Goal: Navigation & Orientation: Find specific page/section

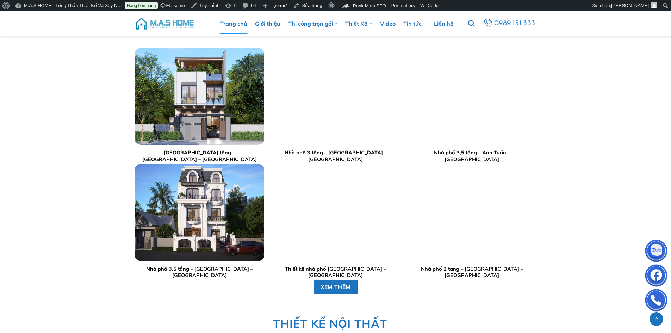
scroll to position [1374, 0]
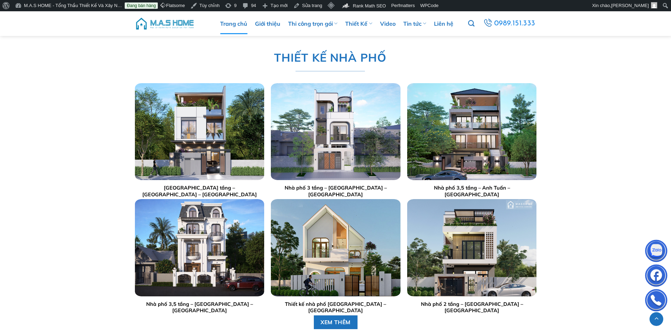
click at [349, 125] on img "Nhà phố 3 tầng - Anh Sang - Hà Nội" at bounding box center [335, 131] width 129 height 97
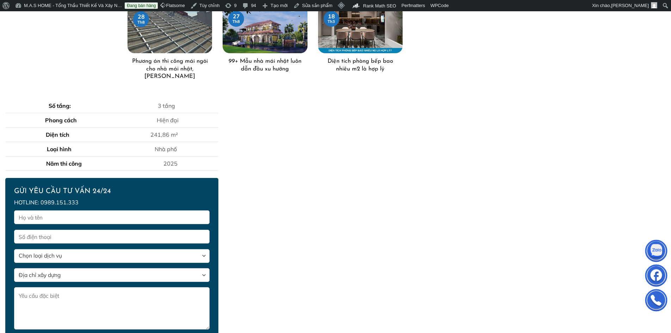
scroll to position [176, 0]
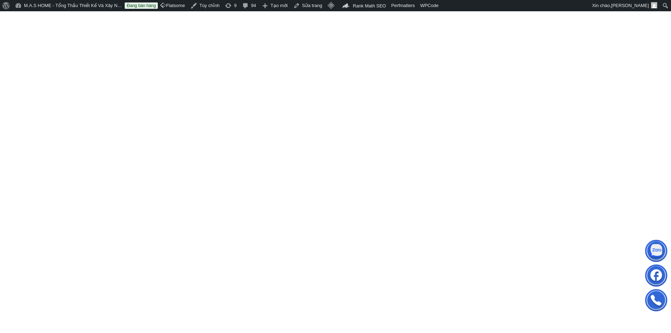
click at [193, 136] on img "Nhà phố 2,5 tầng - Anh Hoạch - Sóc Sơn" at bounding box center [199, 152] width 129 height 97
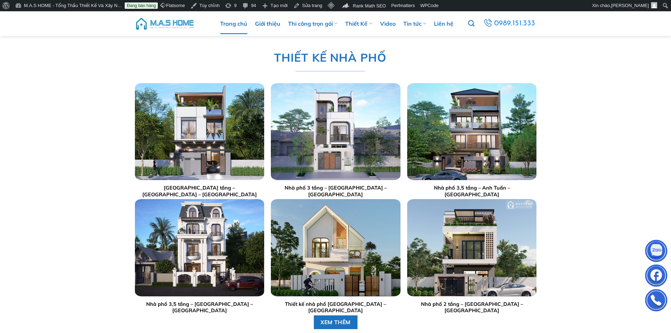
click at [193, 136] on img "Nhà phố 2,5 tầng - Anh Hoạch - Sóc Sơn" at bounding box center [199, 131] width 129 height 97
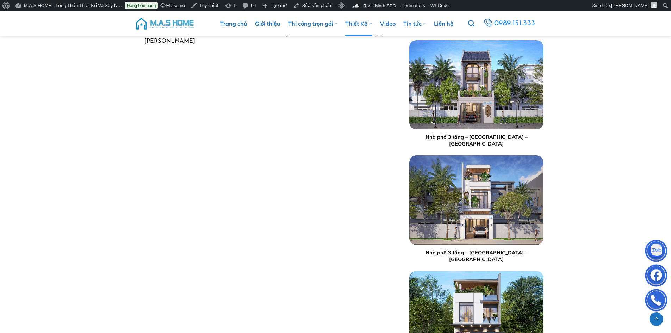
scroll to position [247, 0]
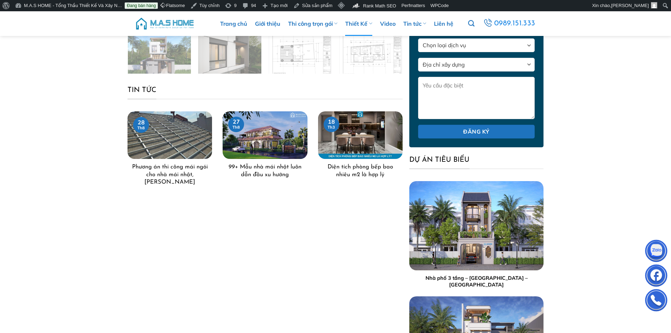
click at [180, 23] on img at bounding box center [165, 23] width 60 height 21
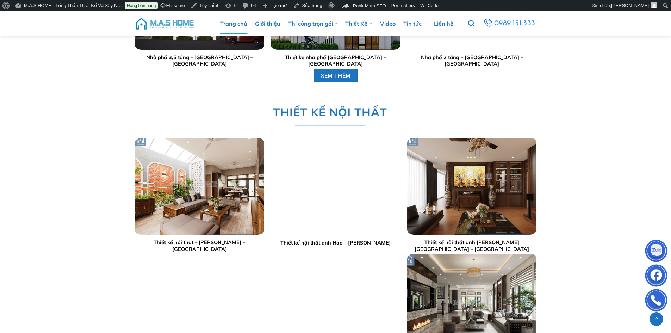
scroll to position [1691, 0]
